Goal: Check status: Check status

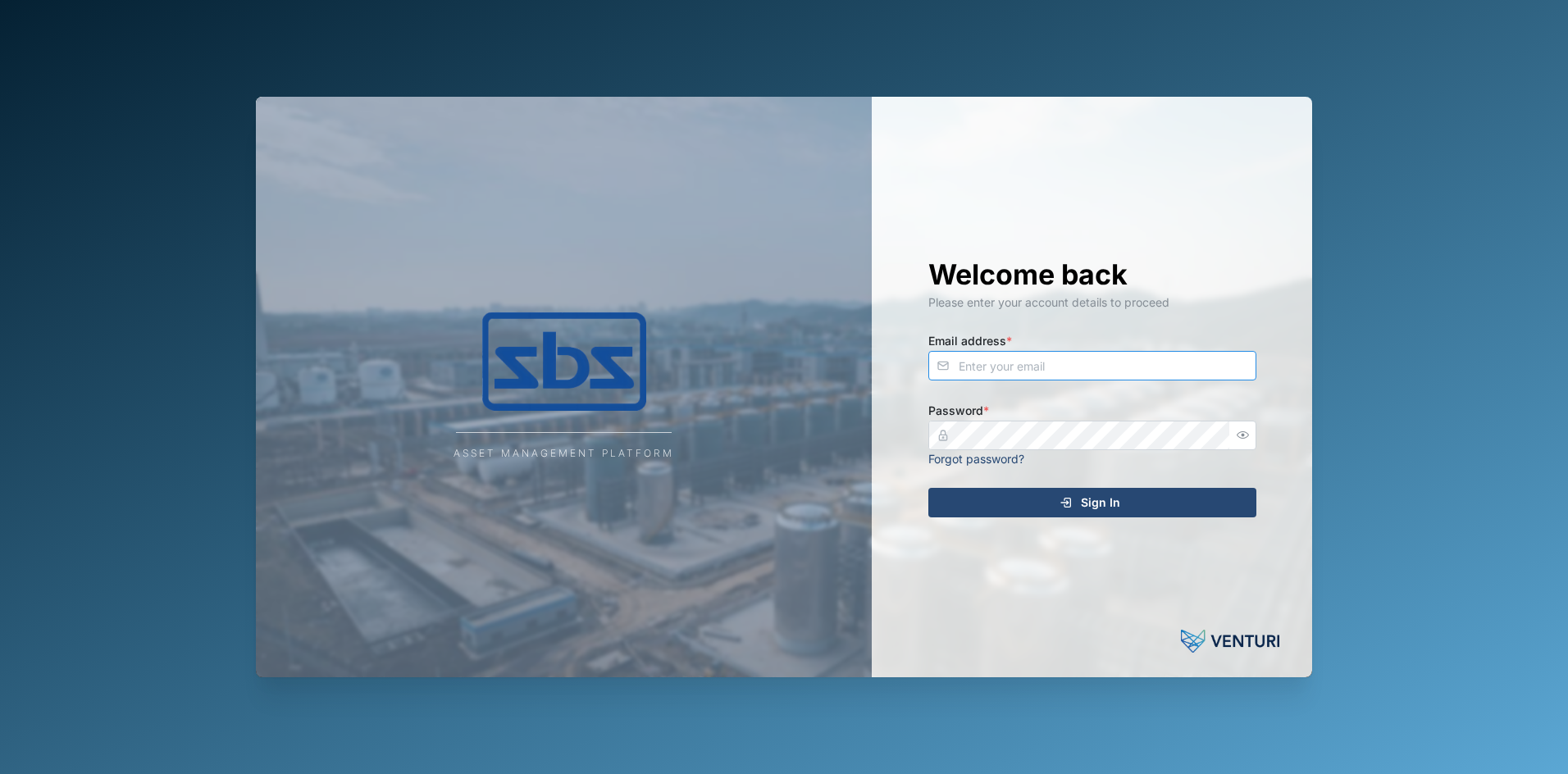
type input "[PERSON_NAME][EMAIL_ADDRESS][DOMAIN_NAME]"
click at [1090, 506] on span "Sign In" at bounding box center [1100, 502] width 39 height 28
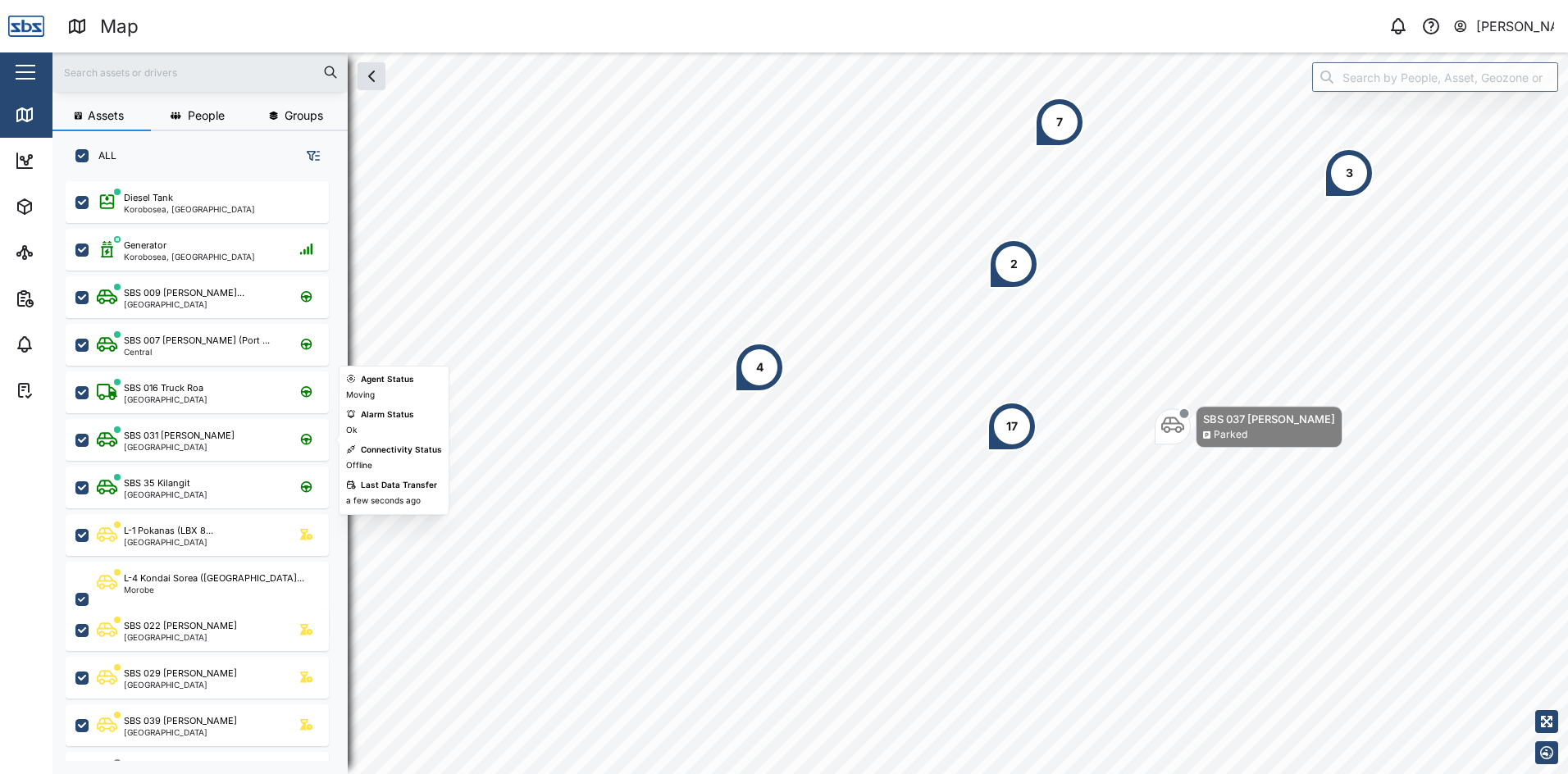
click at [165, 438] on div "SBS 031 [PERSON_NAME]" at bounding box center [179, 436] width 110 height 14
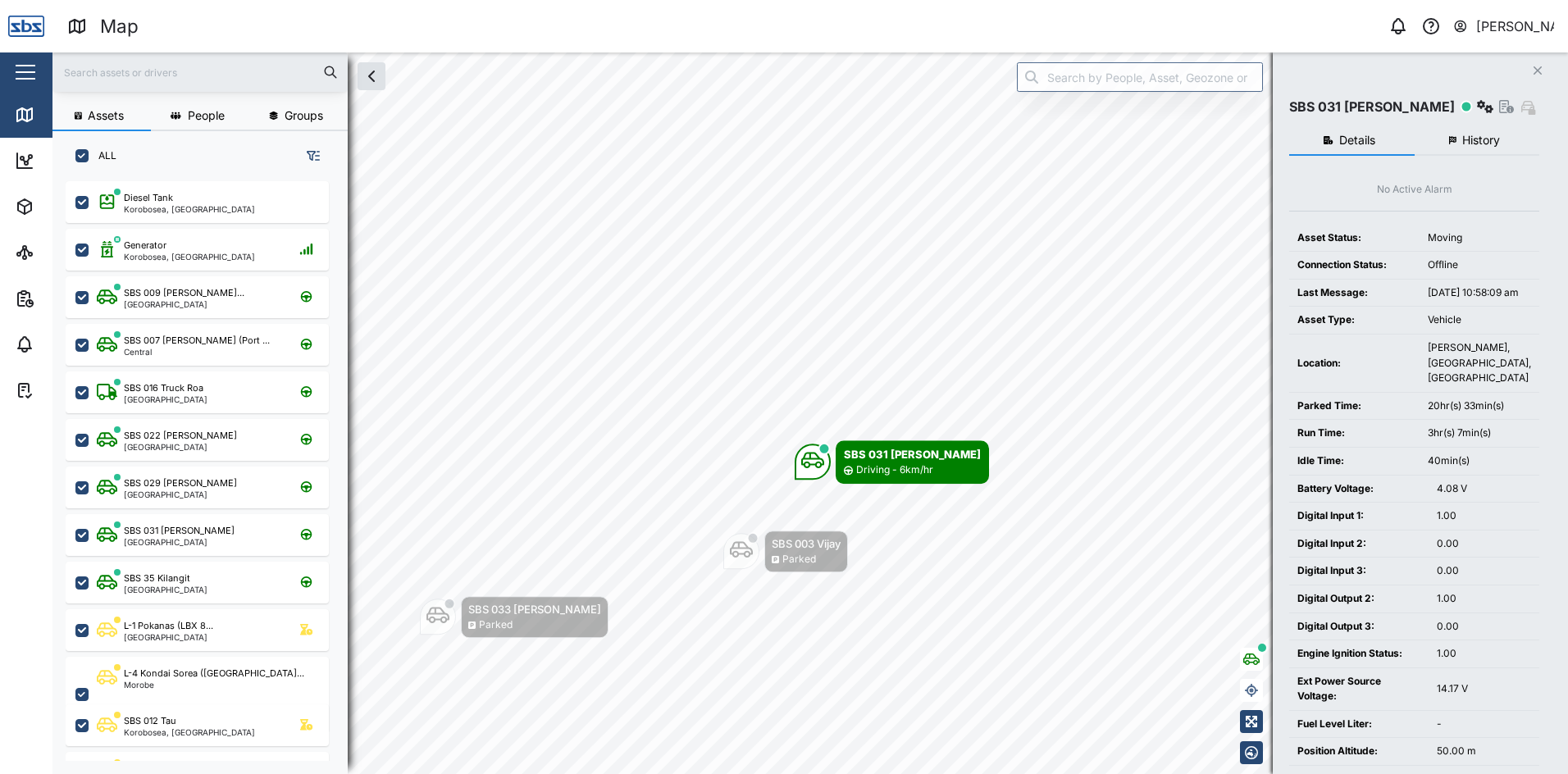
click at [1474, 145] on span "History" at bounding box center [1481, 140] width 37 height 12
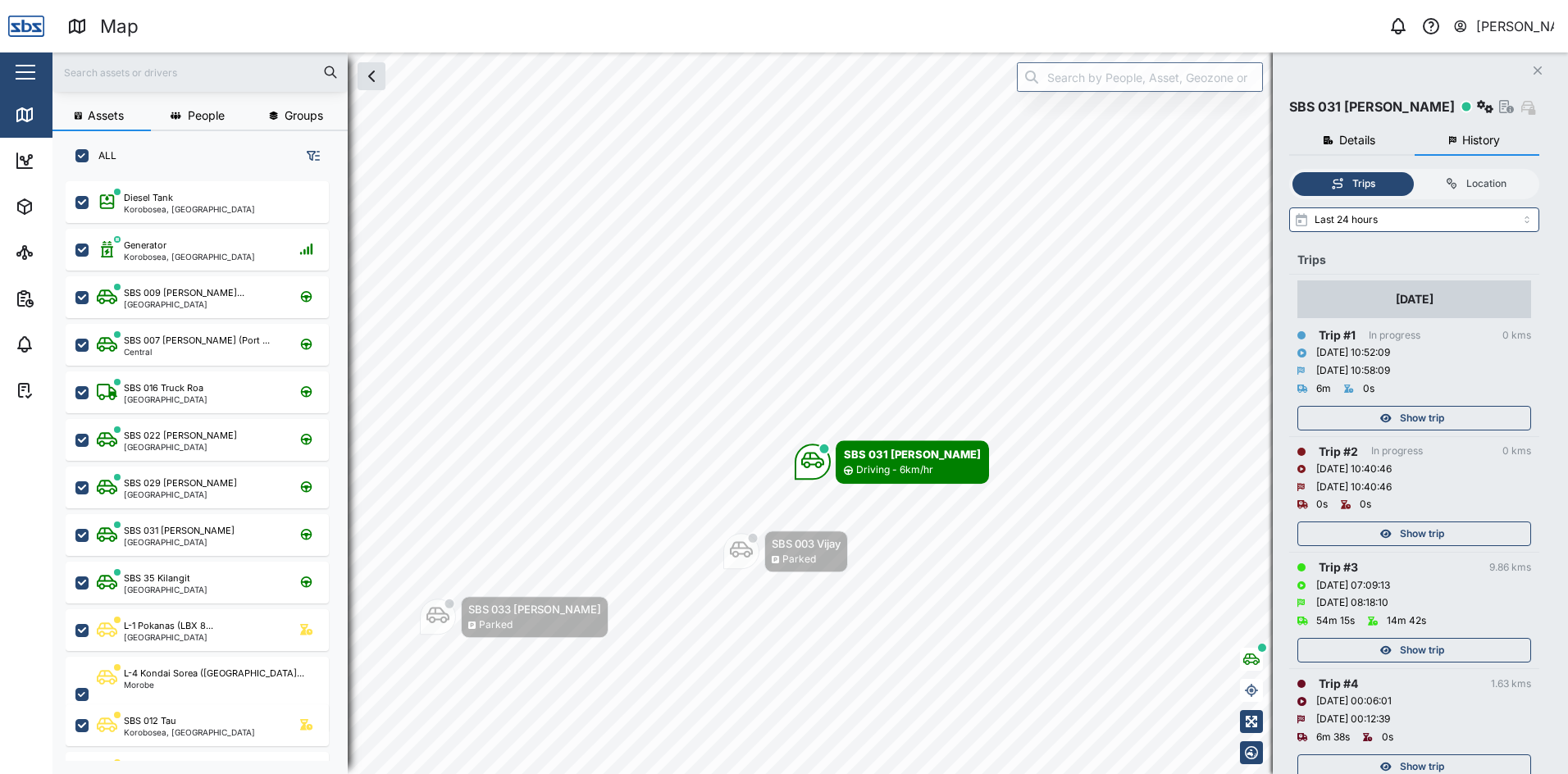
scroll to position [246, 0]
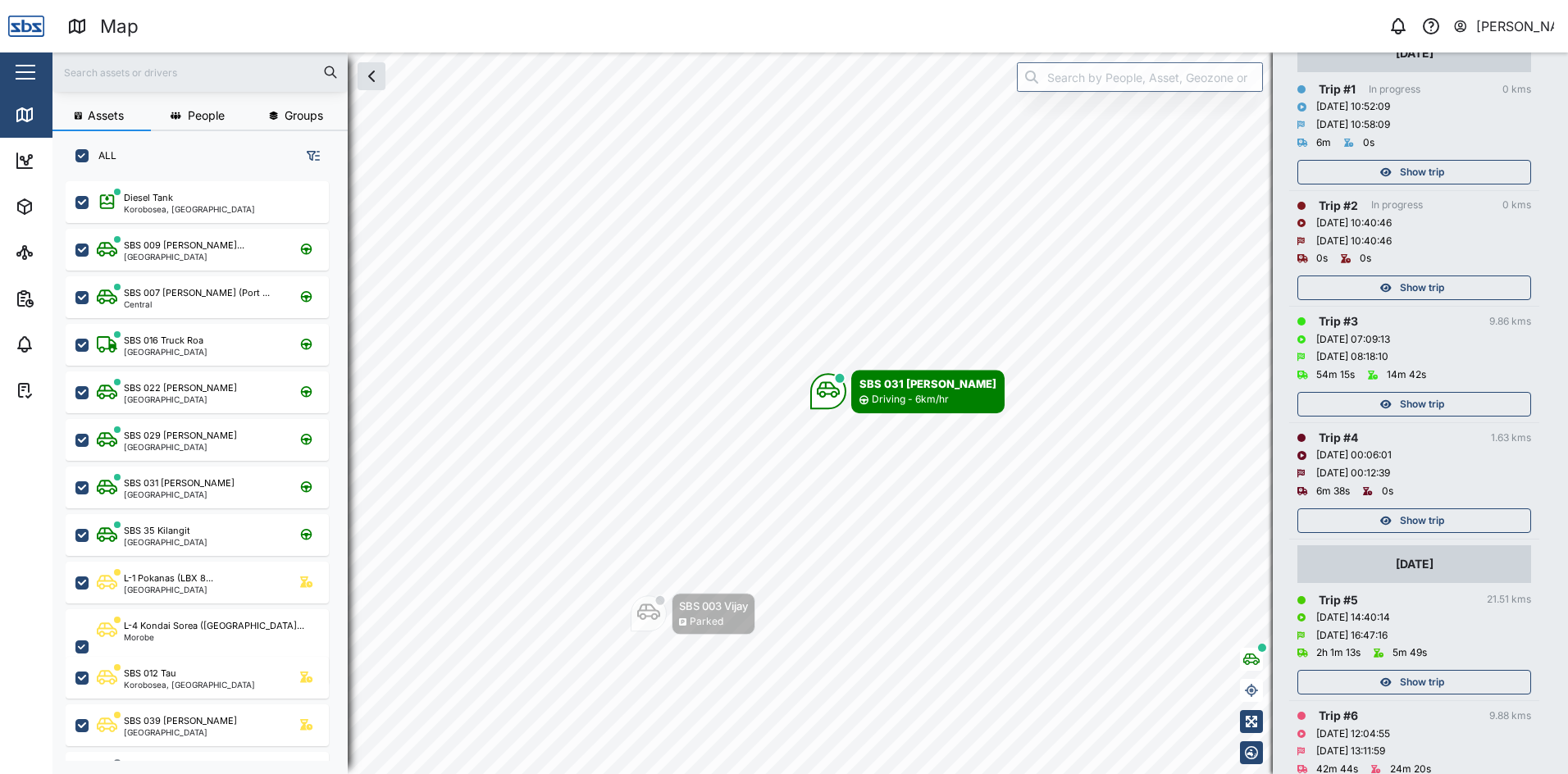
click at [1402, 519] on span "Show trip" at bounding box center [1422, 521] width 44 height 23
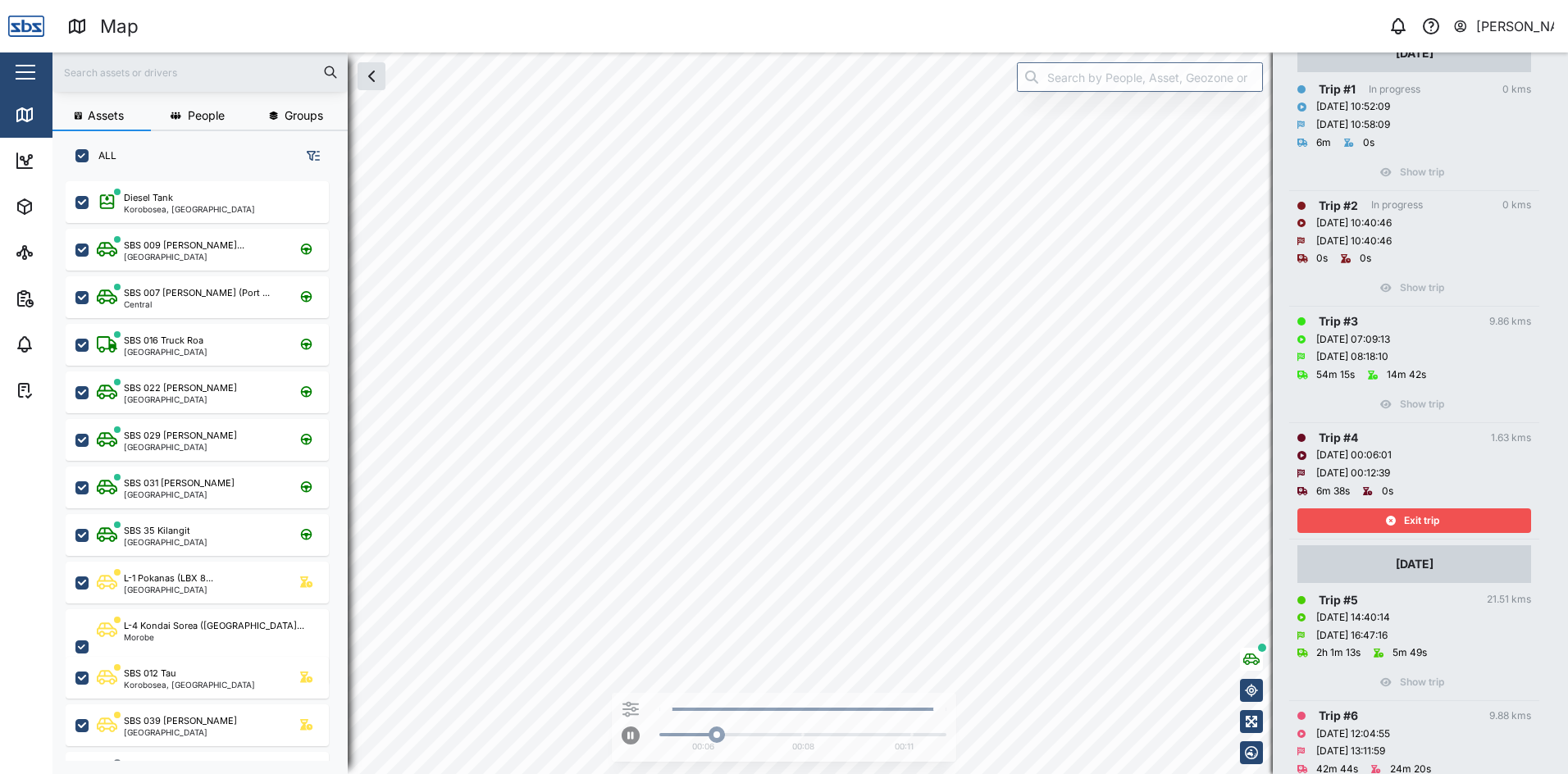
click at [1402, 519] on div "Exit trip" at bounding box center [1412, 521] width 213 height 23
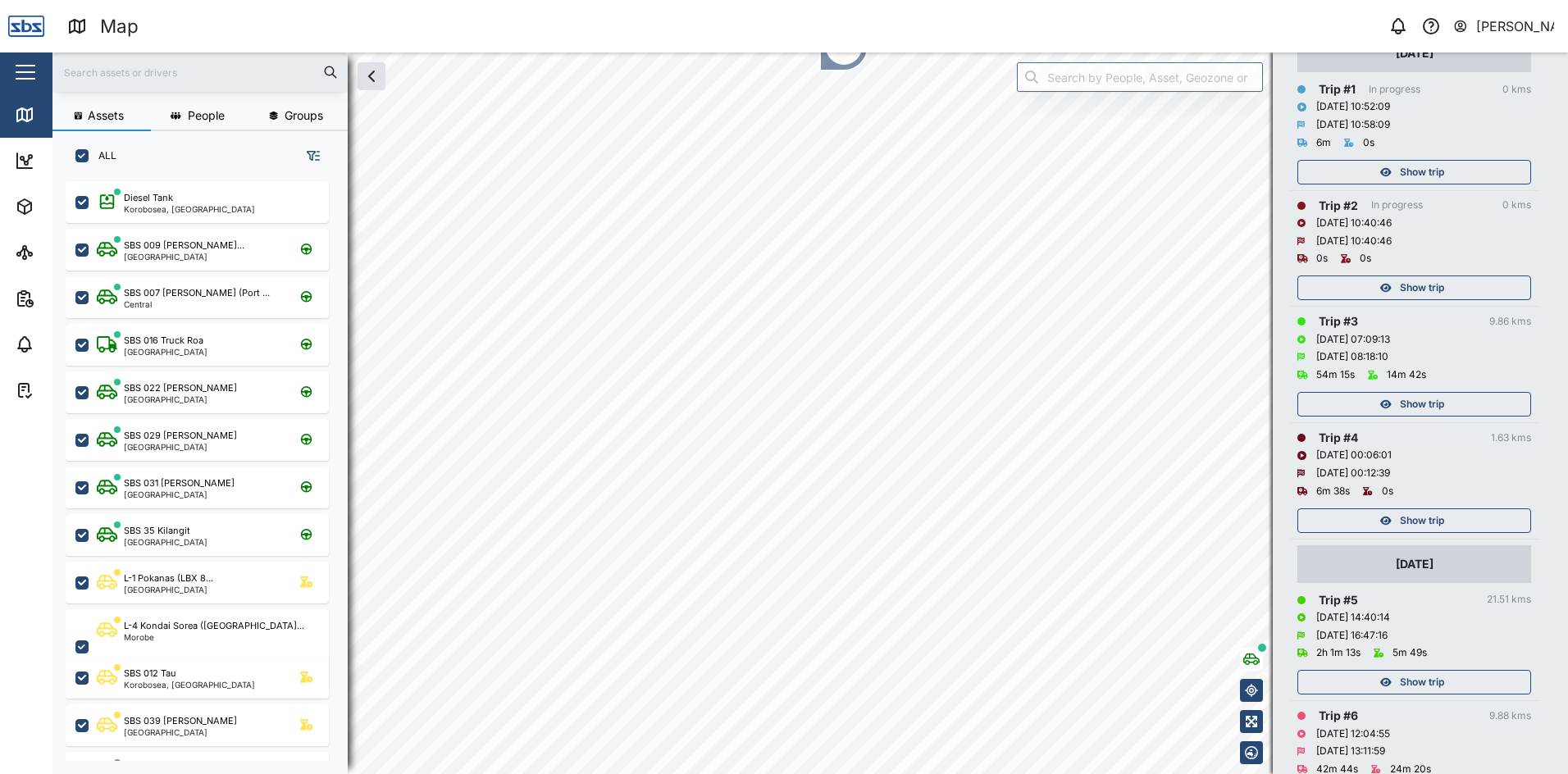
click at [1409, 406] on span "Show trip" at bounding box center [1422, 404] width 44 height 23
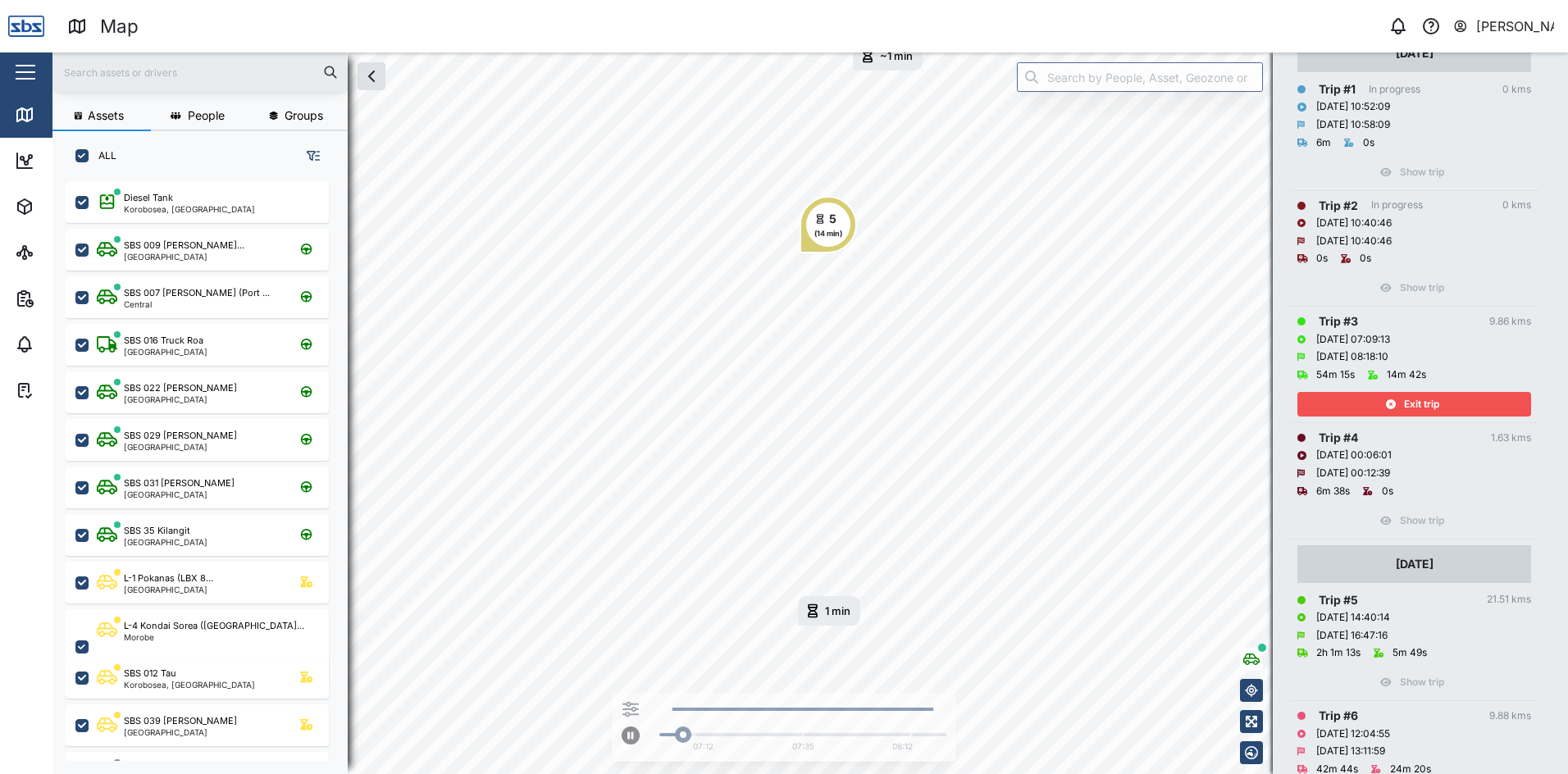
click at [1409, 406] on span "Exit trip" at bounding box center [1422, 404] width 36 height 23
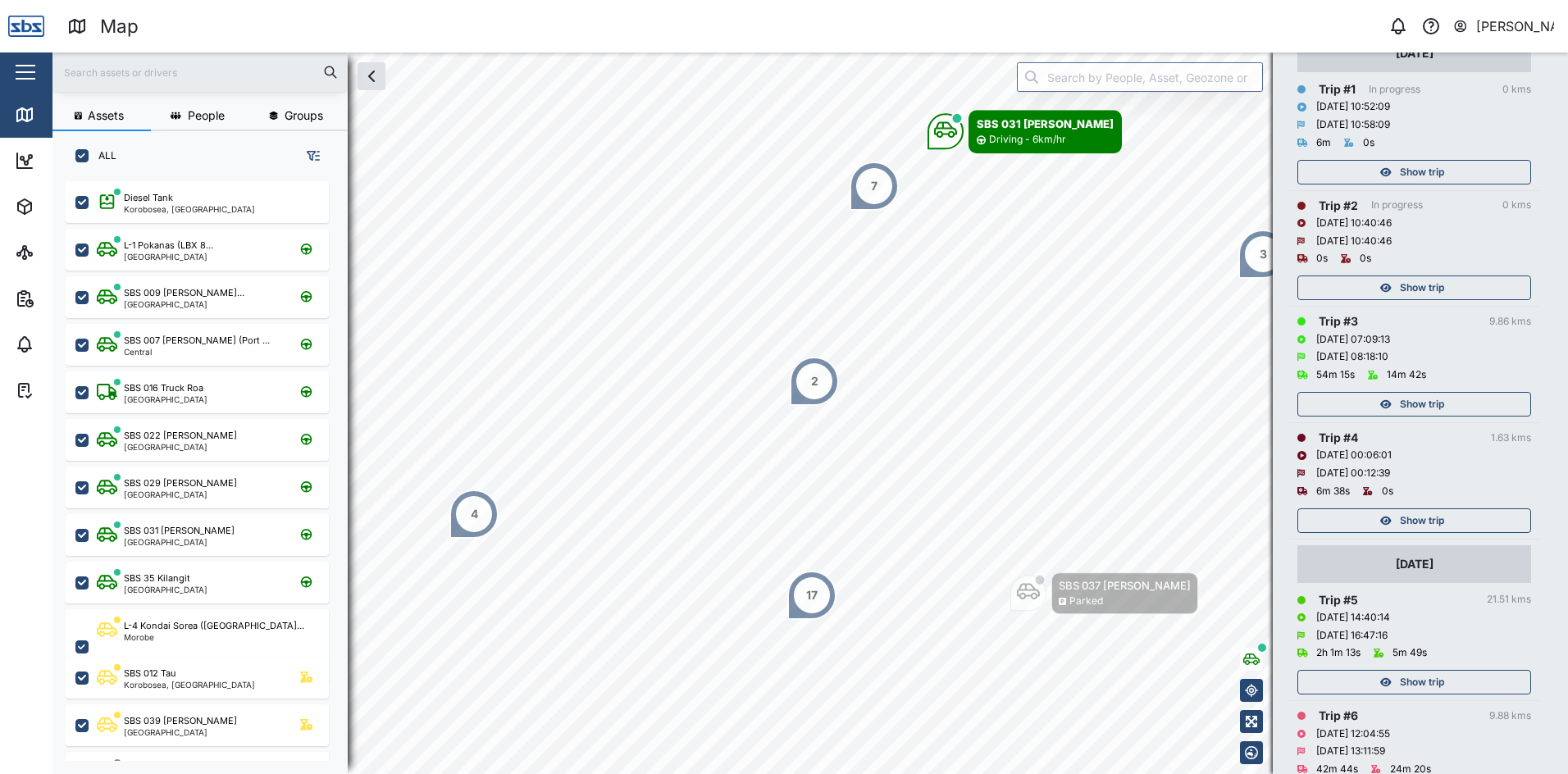
click at [1390, 279] on div "Show trip" at bounding box center [1412, 287] width 213 height 23
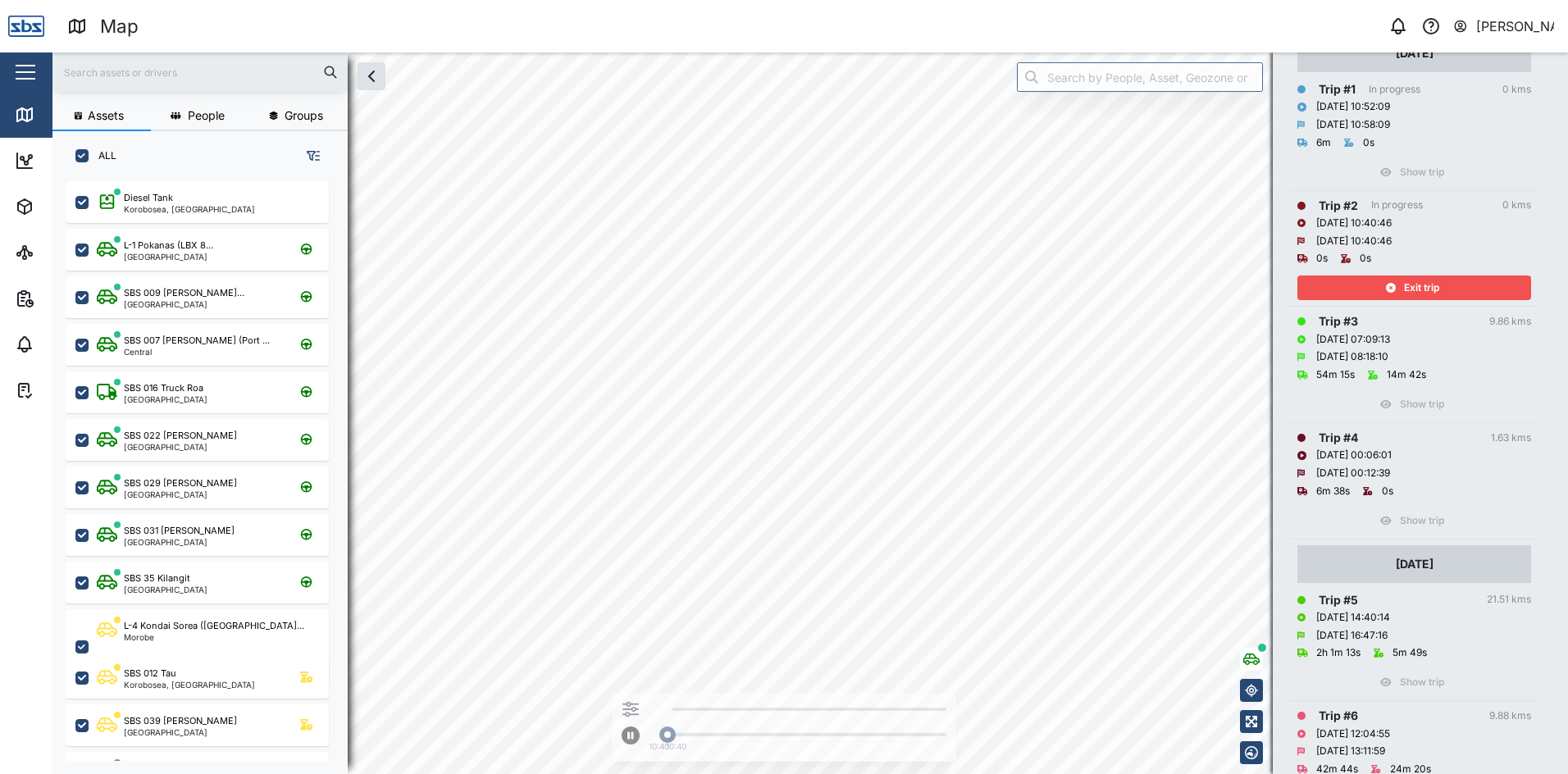
click at [1390, 277] on div "Exit trip" at bounding box center [1412, 287] width 213 height 23
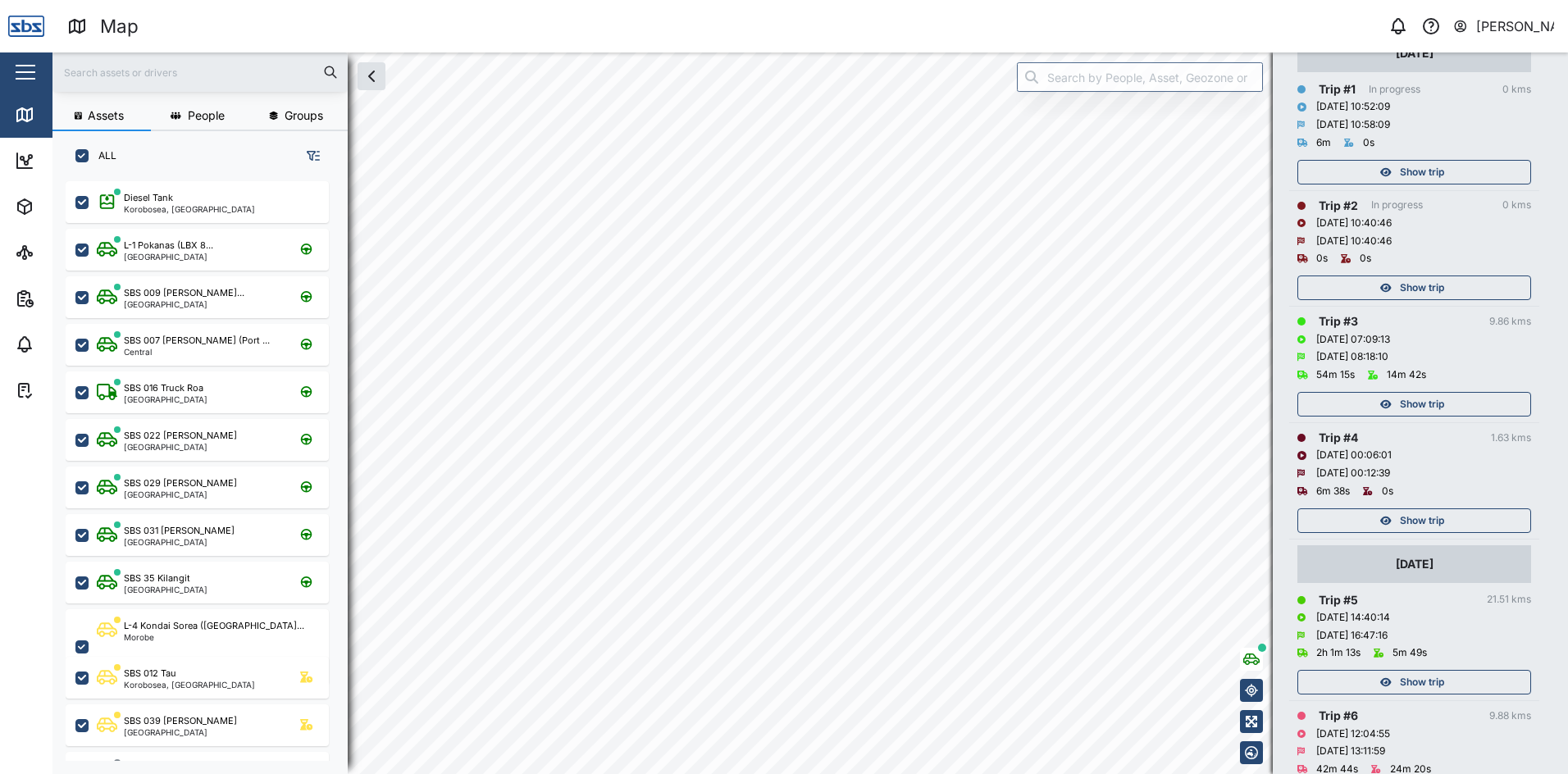
click at [1389, 183] on div "Show trip" at bounding box center [1412, 172] width 213 height 23
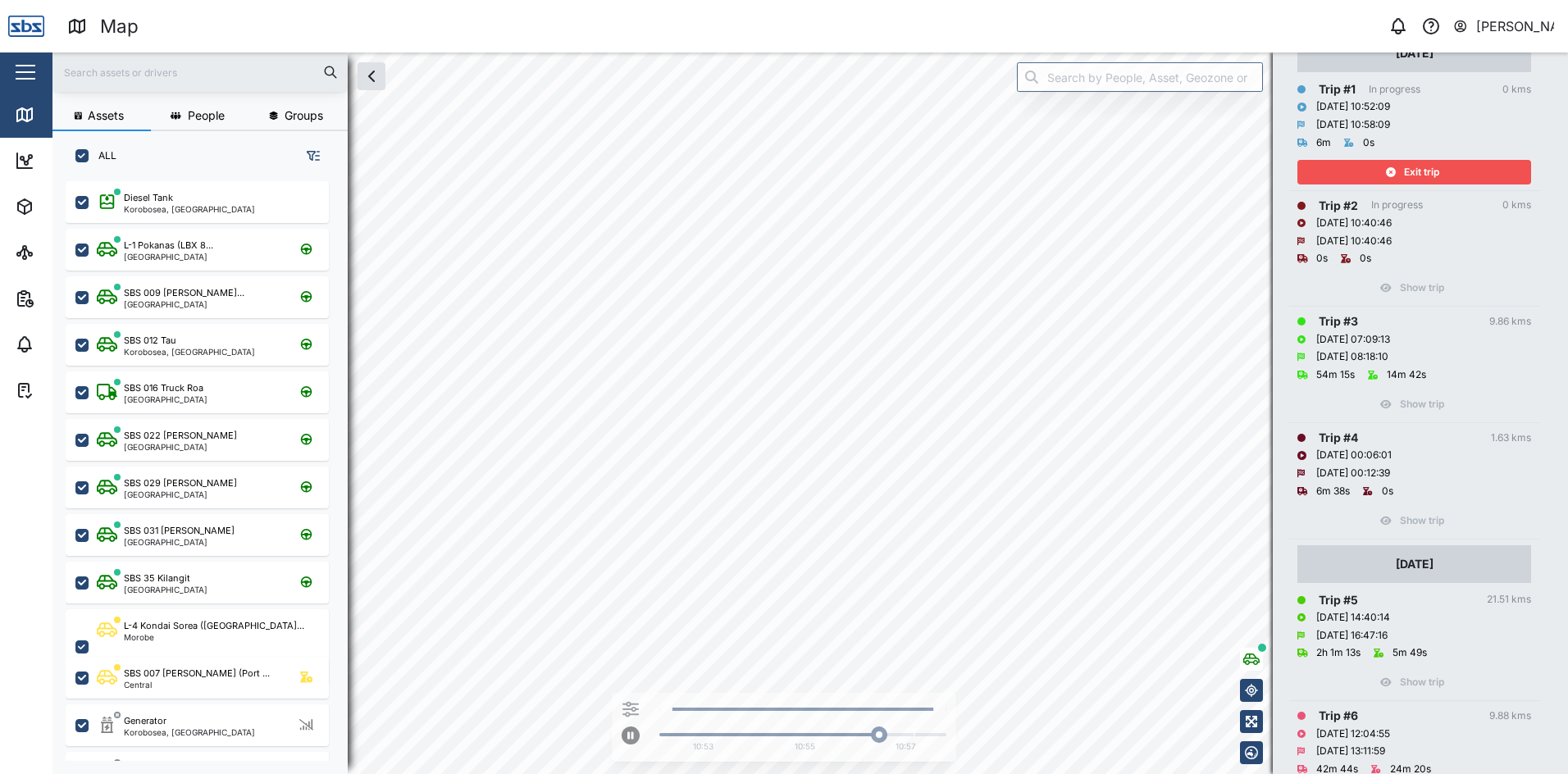
click at [1411, 173] on span "Exit trip" at bounding box center [1422, 172] width 36 height 23
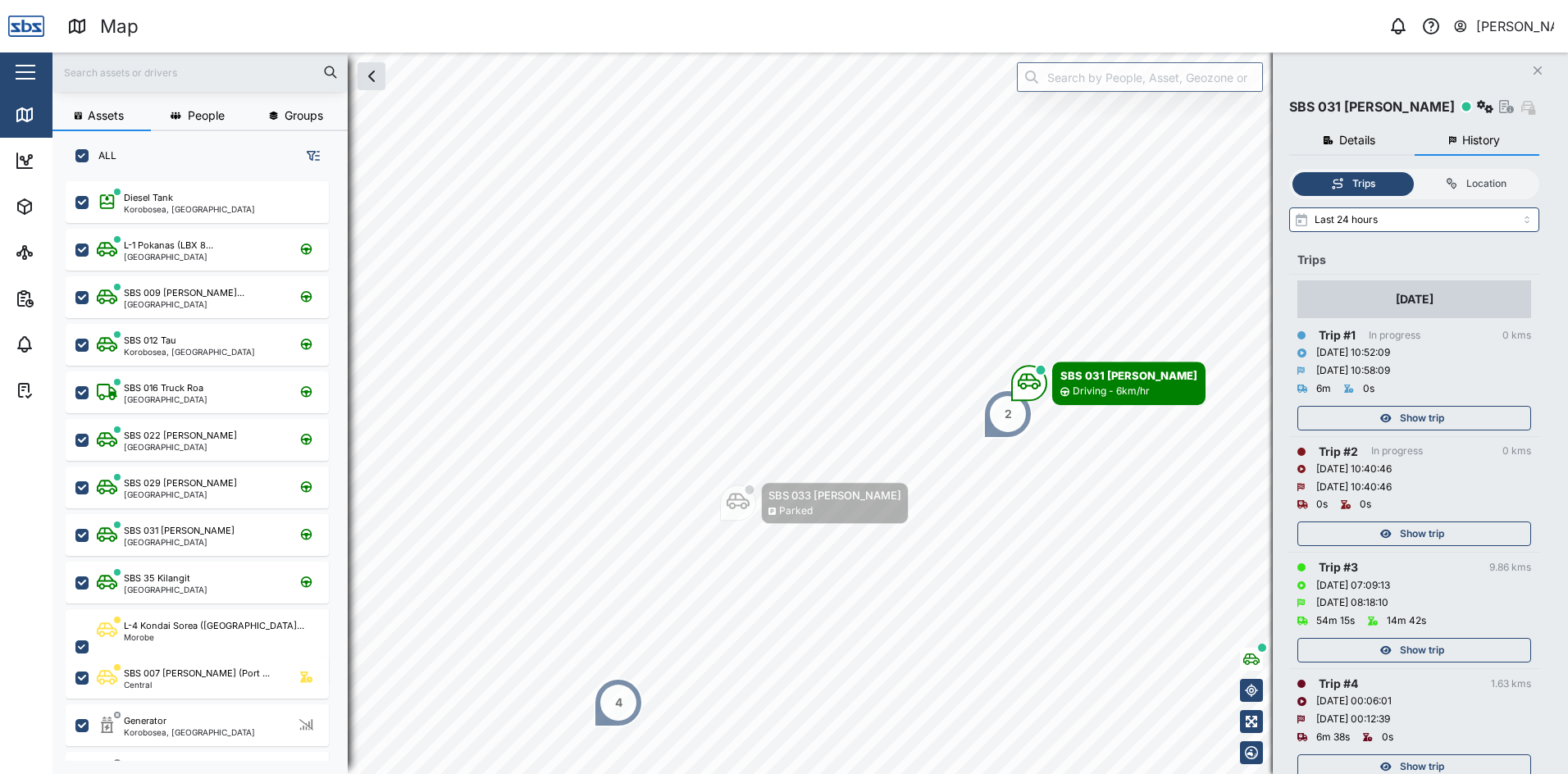
click at [1537, 68] on icon "Close" at bounding box center [1537, 70] width 10 height 13
